Goal: Task Accomplishment & Management: Complete application form

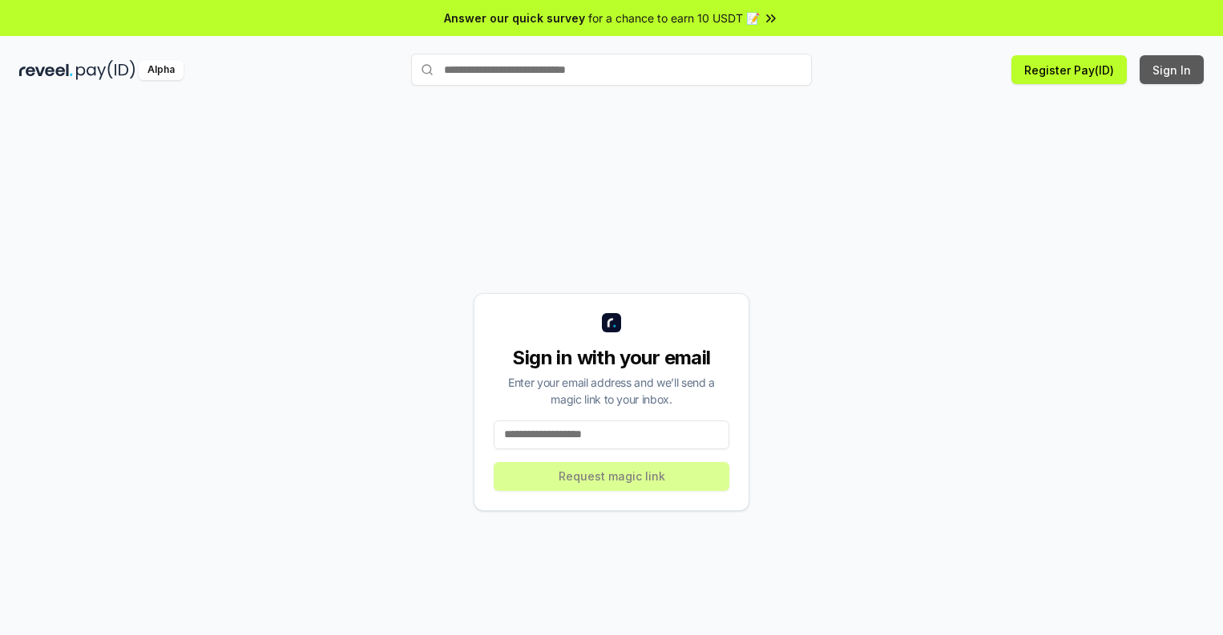
click at [1172, 70] on button "Sign In" at bounding box center [1171, 69] width 64 height 29
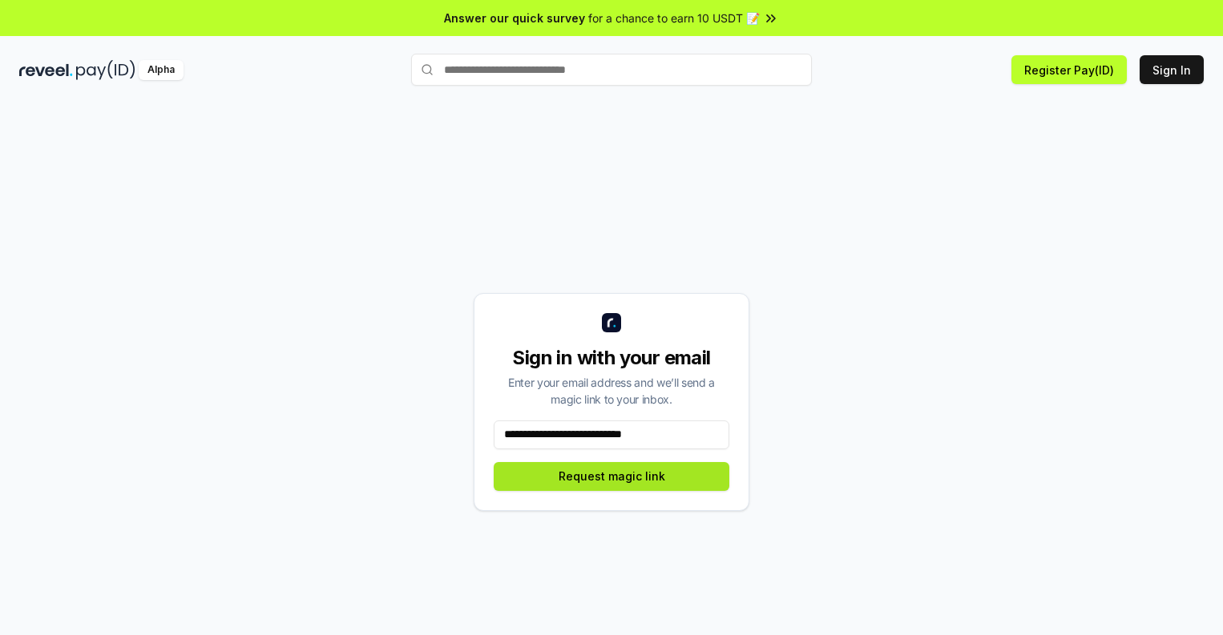
type input "**********"
click at [611, 476] on button "Request magic link" at bounding box center [612, 476] width 236 height 29
